Goal: Task Accomplishment & Management: Manage account settings

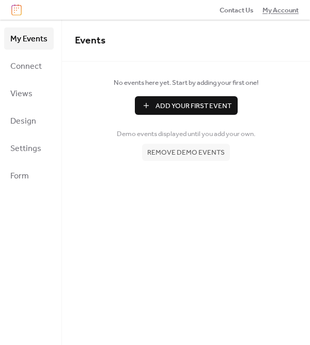
click at [275, 8] on span "My Account" at bounding box center [281, 10] width 36 height 10
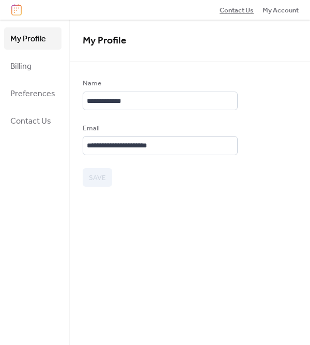
click at [236, 8] on span "Contact Us" at bounding box center [237, 10] width 34 height 10
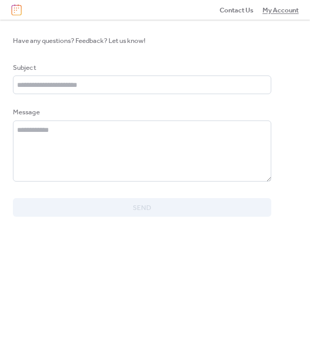
click at [269, 8] on span "My Account" at bounding box center [281, 10] width 36 height 10
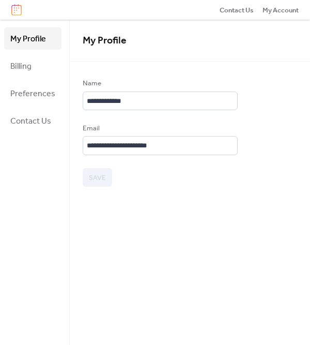
click at [27, 34] on span "My Profile" at bounding box center [28, 39] width 36 height 16
click at [26, 70] on span "Billing" at bounding box center [20, 66] width 21 height 16
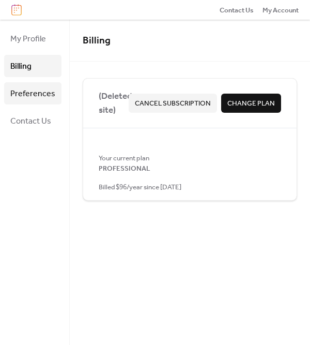
click at [29, 96] on span "Preferences" at bounding box center [32, 94] width 45 height 16
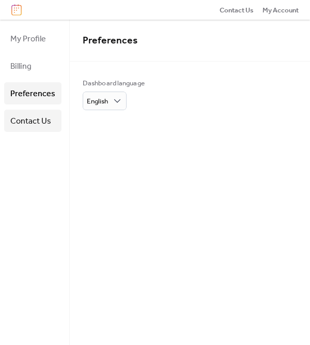
click at [29, 120] on span "Contact Us" at bounding box center [30, 121] width 41 height 16
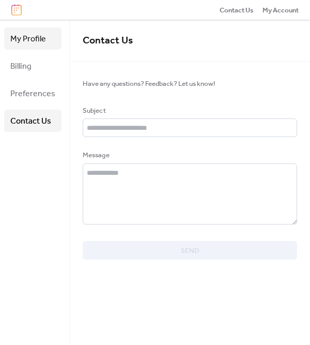
click at [26, 41] on span "My Profile" at bounding box center [28, 39] width 36 height 16
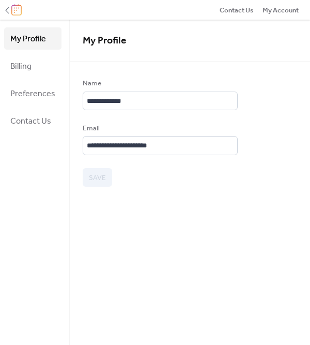
click at [18, 11] on img at bounding box center [16, 9] width 10 height 11
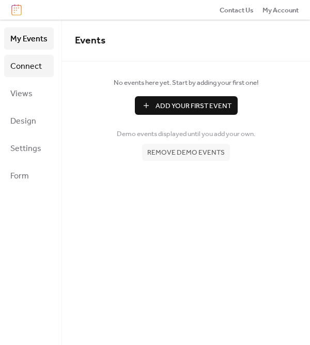
click at [26, 65] on span "Connect" at bounding box center [26, 66] width 32 height 16
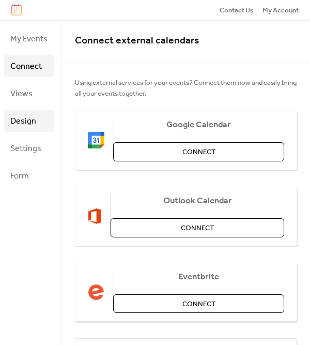
click at [24, 123] on span "Design" at bounding box center [23, 121] width 26 height 16
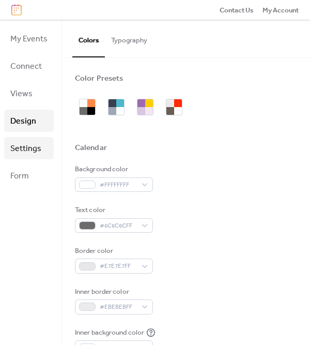
click at [26, 149] on span "Settings" at bounding box center [25, 149] width 31 height 16
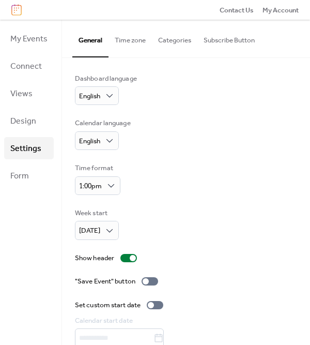
scroll to position [41, 0]
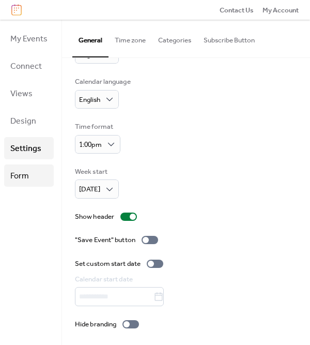
click at [20, 168] on span "Form" at bounding box center [19, 176] width 19 height 16
